Goal: Task Accomplishment & Management: Complete application form

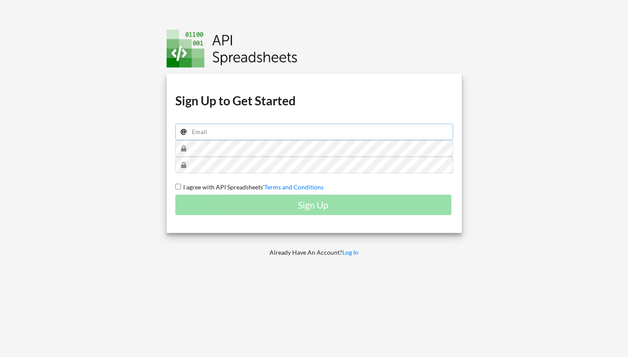
click at [326, 132] on input "email" at bounding box center [314, 132] width 278 height 17
click at [201, 94] on h1 "Sign Up to Get Started" at bounding box center [314, 101] width 278 height 16
click at [214, 129] on input "email" at bounding box center [314, 132] width 278 height 17
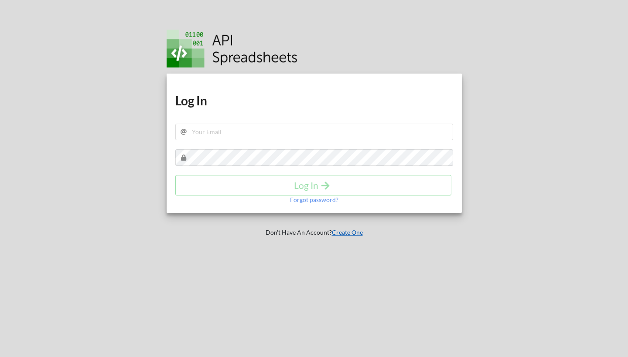
click at [357, 235] on link "Create One" at bounding box center [347, 232] width 31 height 7
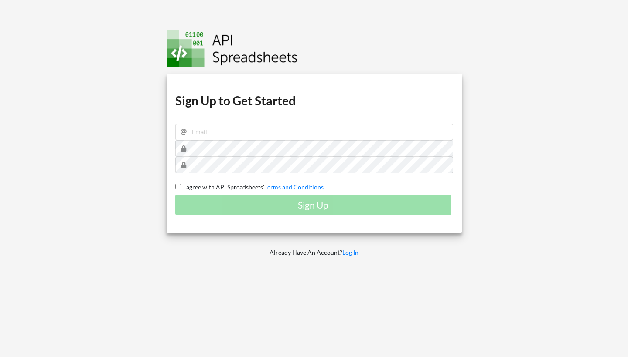
click at [295, 123] on div "Download hidden Download hidden Download hidden Download hidden Sign Up to Get …" at bounding box center [314, 154] width 295 height 160
click at [292, 138] on input "email" at bounding box center [314, 132] width 278 height 17
type input "A"
